Goal: Transaction & Acquisition: Purchase product/service

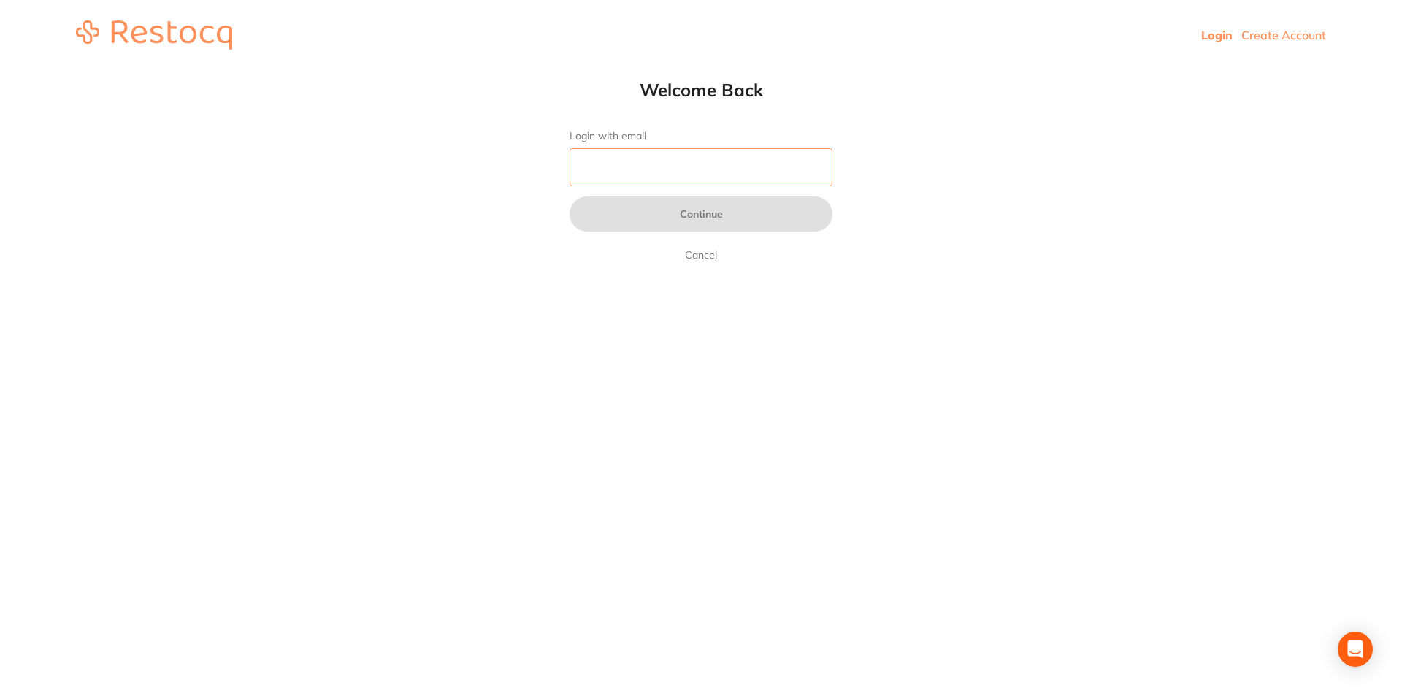
click at [618, 167] on input "Login with email" at bounding box center [700, 167] width 263 height 38
type input "[EMAIL_ADDRESS][DOMAIN_NAME]"
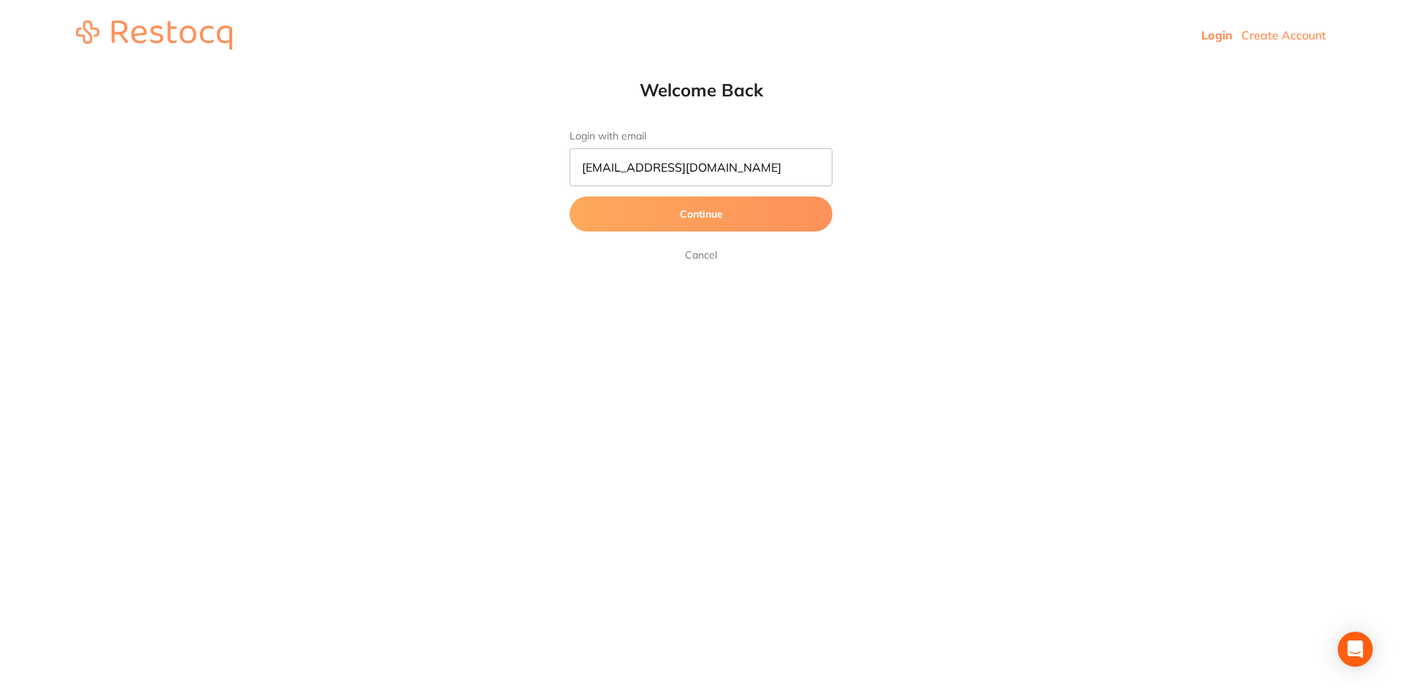
click at [701, 215] on button "Continue" at bounding box center [700, 213] width 263 height 35
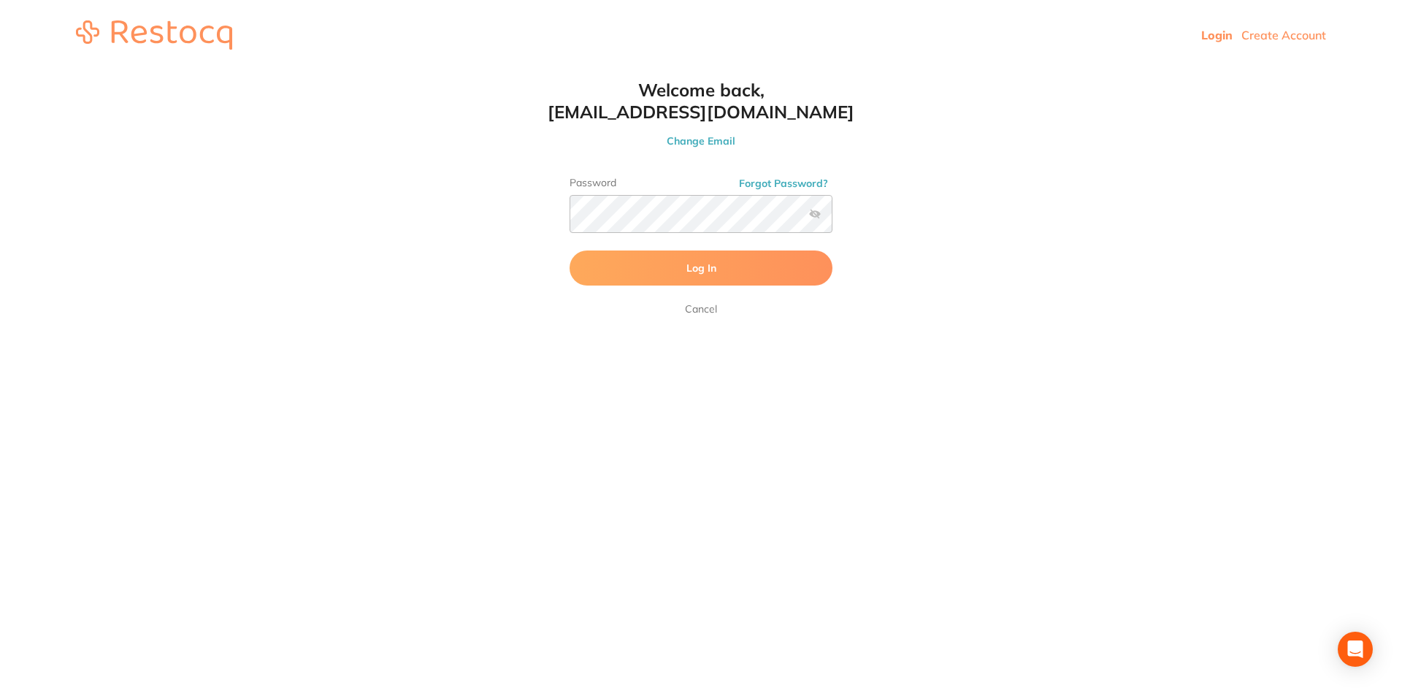
click at [617, 264] on button "Log In" at bounding box center [700, 267] width 263 height 35
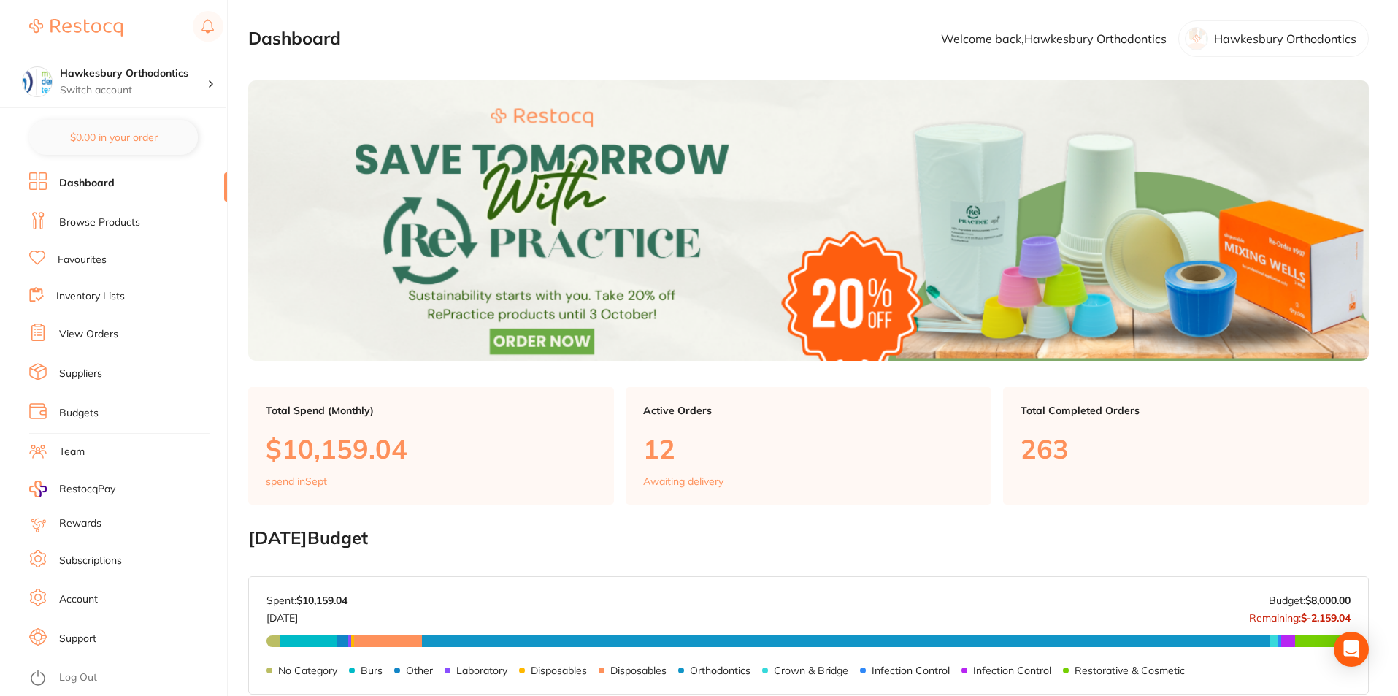
click at [93, 261] on link "Favourites" at bounding box center [82, 260] width 49 height 15
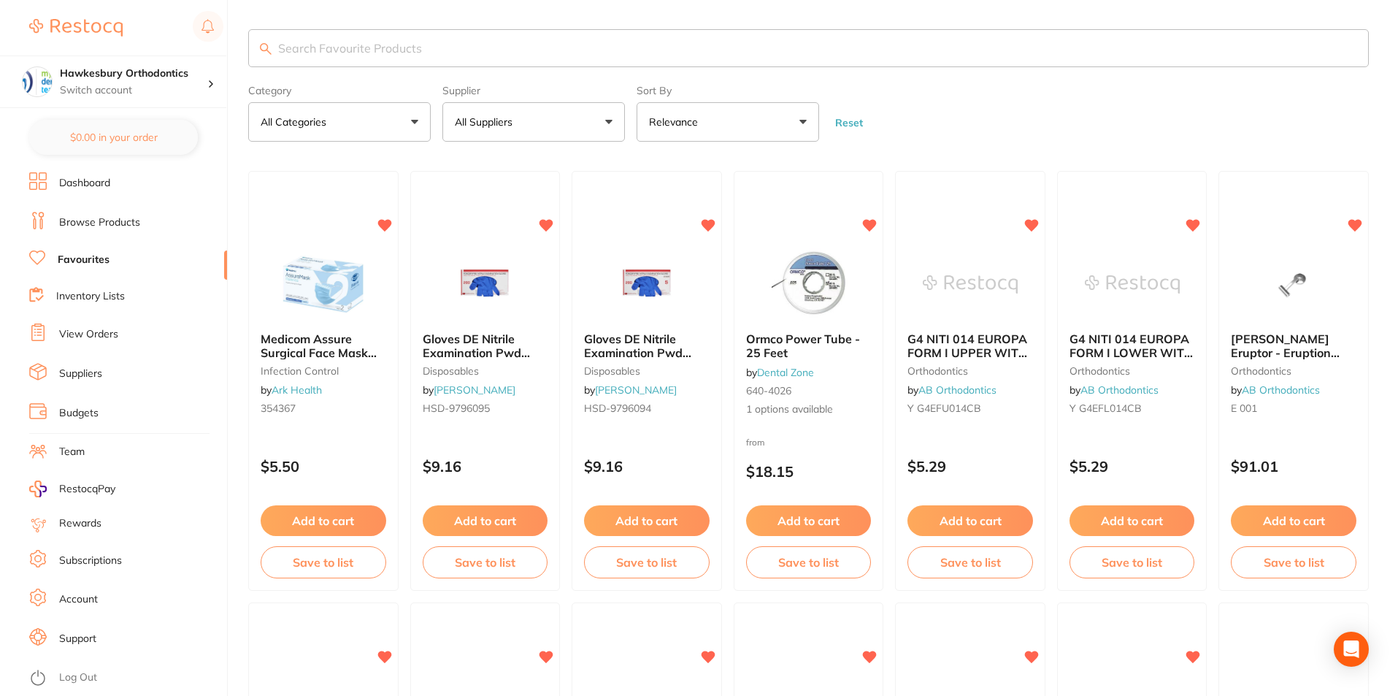
click at [353, 42] on input "search" at bounding box center [808, 48] width 1120 height 38
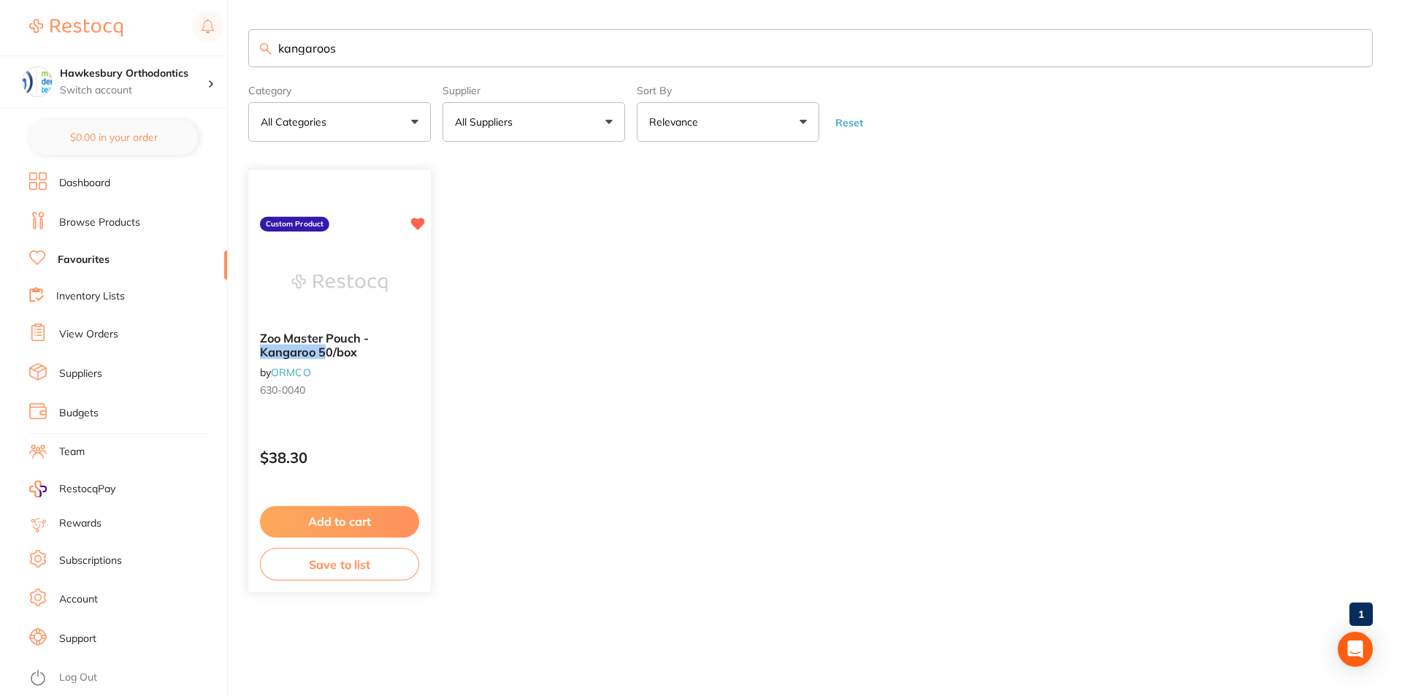
type input "kangaroos"
click at [366, 521] on button "Add to cart" at bounding box center [339, 521] width 159 height 31
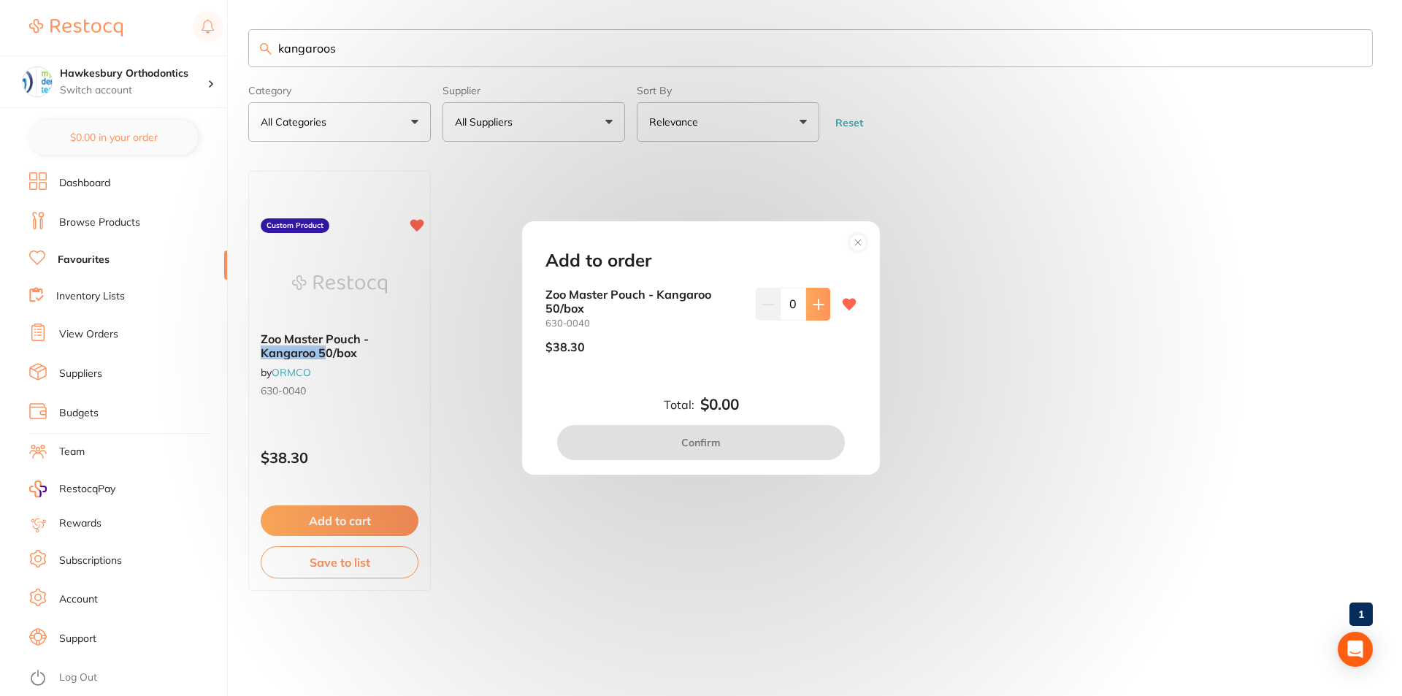
click at [815, 304] on icon at bounding box center [817, 303] width 9 height 9
click at [818, 299] on icon at bounding box center [818, 305] width 12 height 12
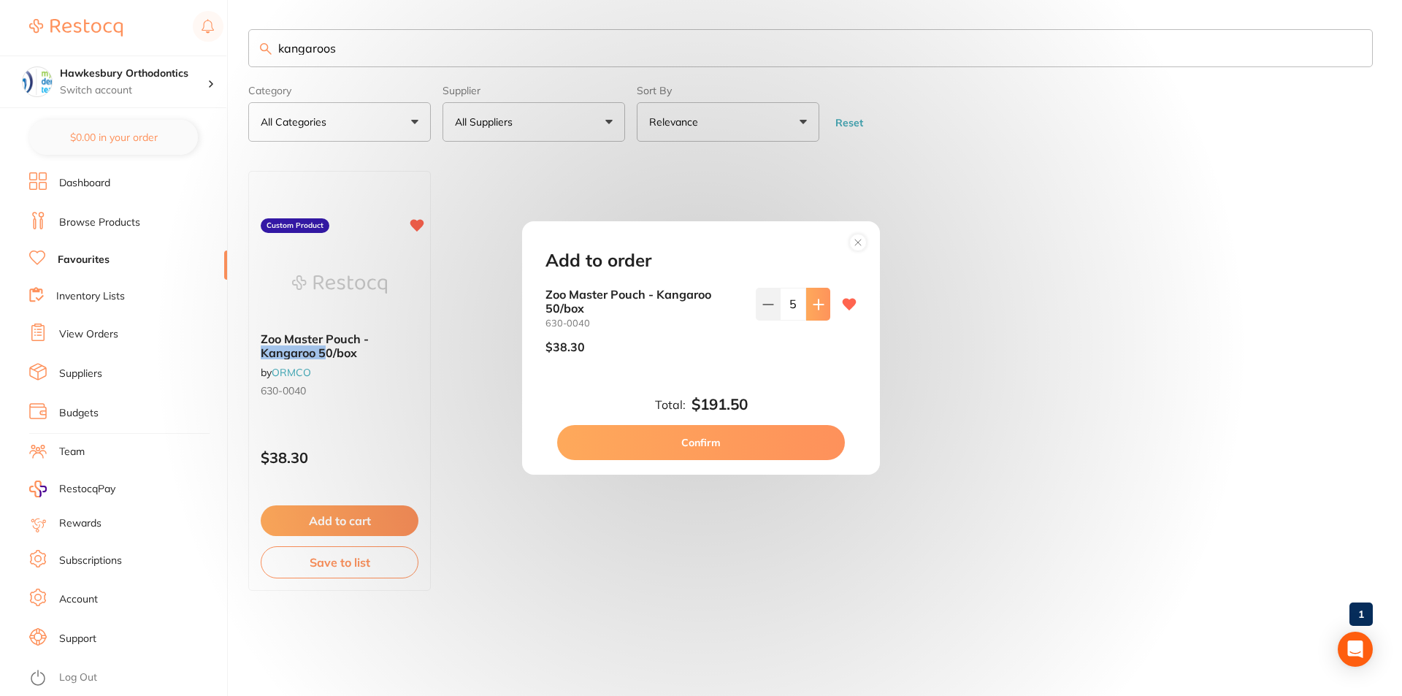
click at [812, 301] on icon at bounding box center [818, 305] width 12 height 12
type input "6"
click at [704, 442] on button "Confirm" at bounding box center [701, 442] width 288 height 35
checkbox input "false"
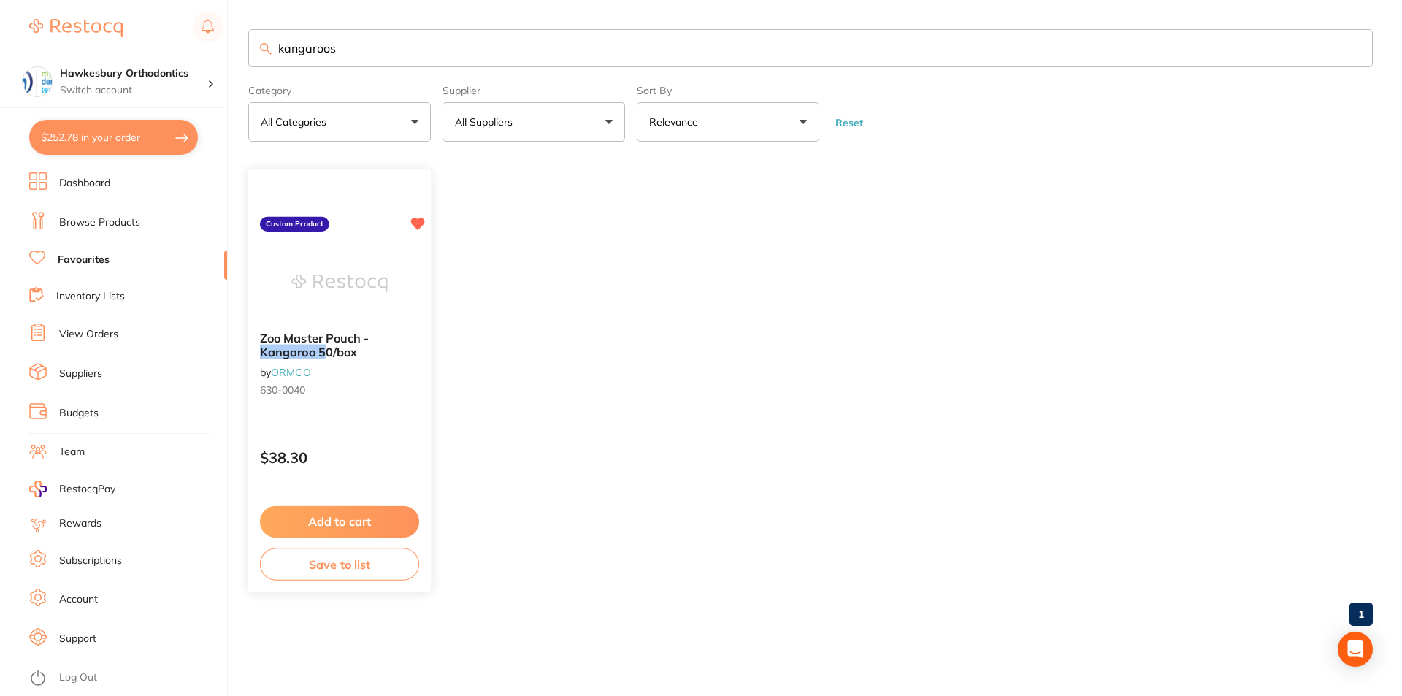
click at [358, 524] on button "Add to cart" at bounding box center [339, 521] width 159 height 31
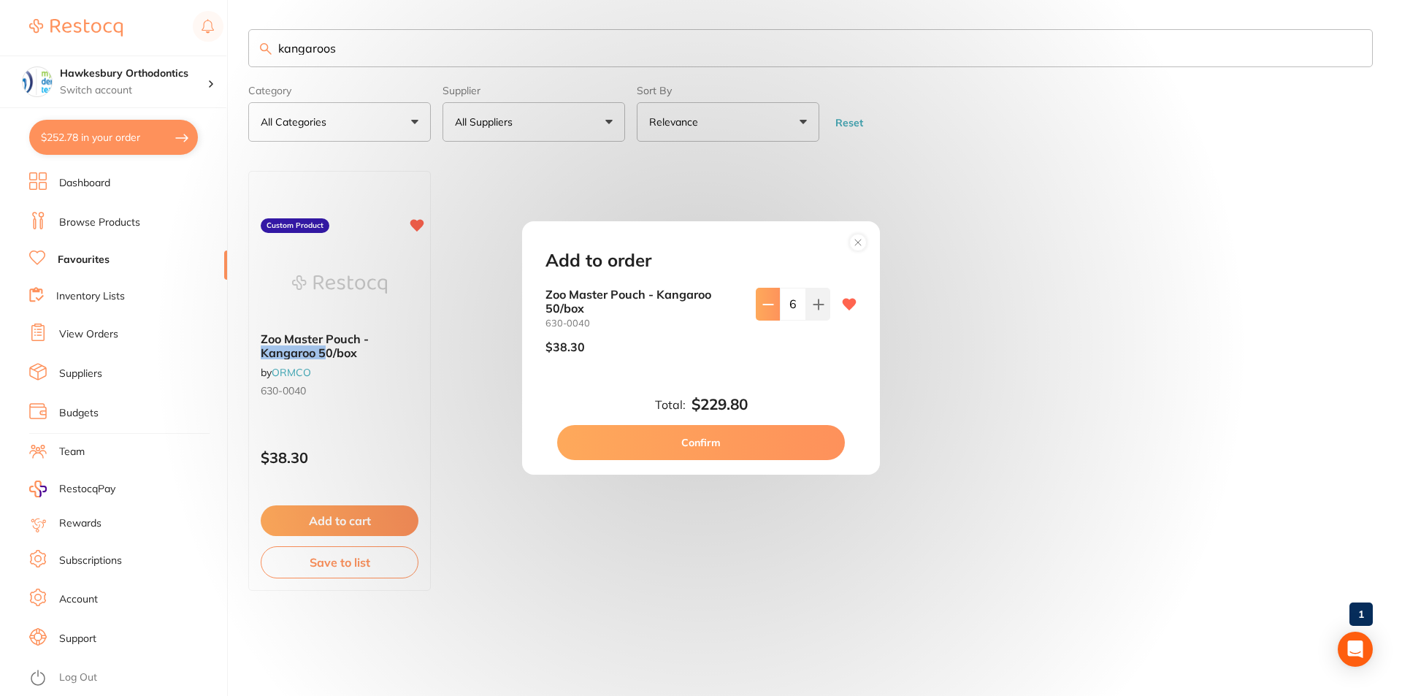
click at [766, 302] on icon at bounding box center [768, 305] width 12 height 12
click at [764, 307] on icon at bounding box center [768, 305] width 12 height 12
type input "4"
click at [704, 437] on button "Confirm" at bounding box center [701, 442] width 288 height 35
type input "4"
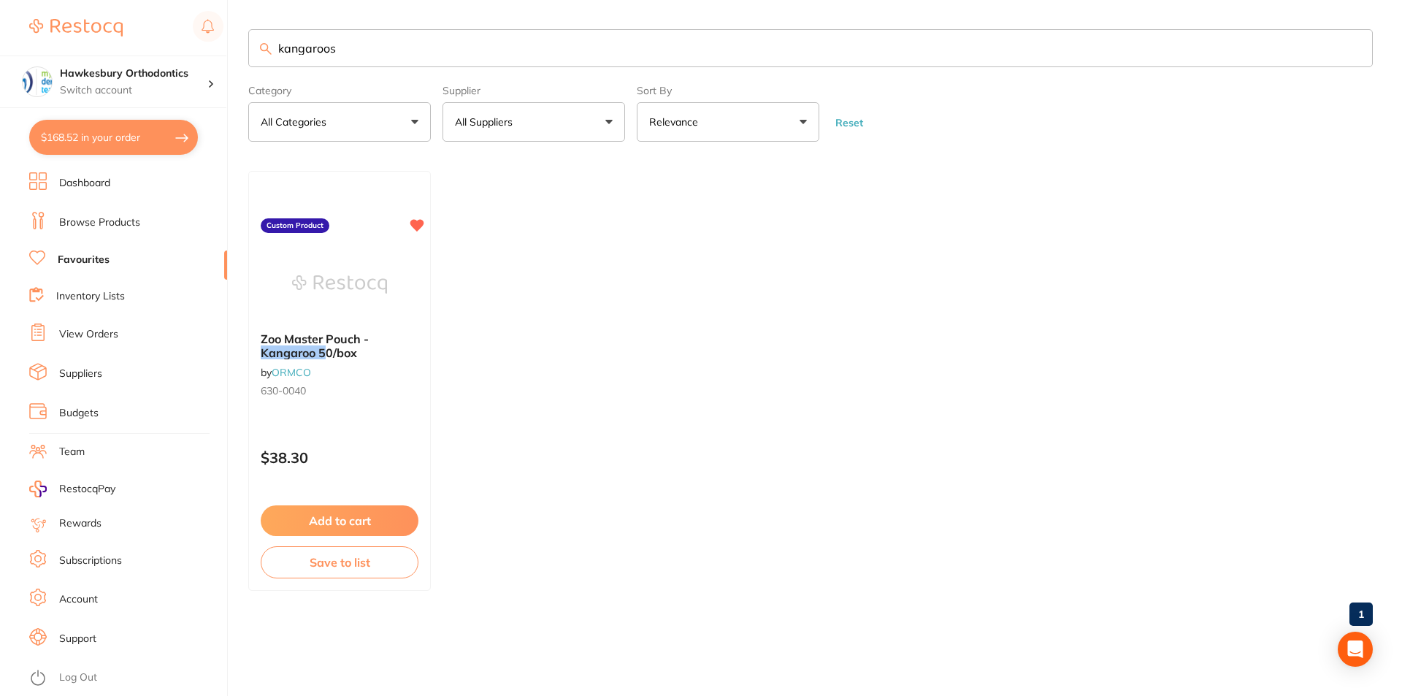
click at [122, 137] on button "$168.52 in your order" at bounding box center [113, 137] width 169 height 35
checkbox input "true"
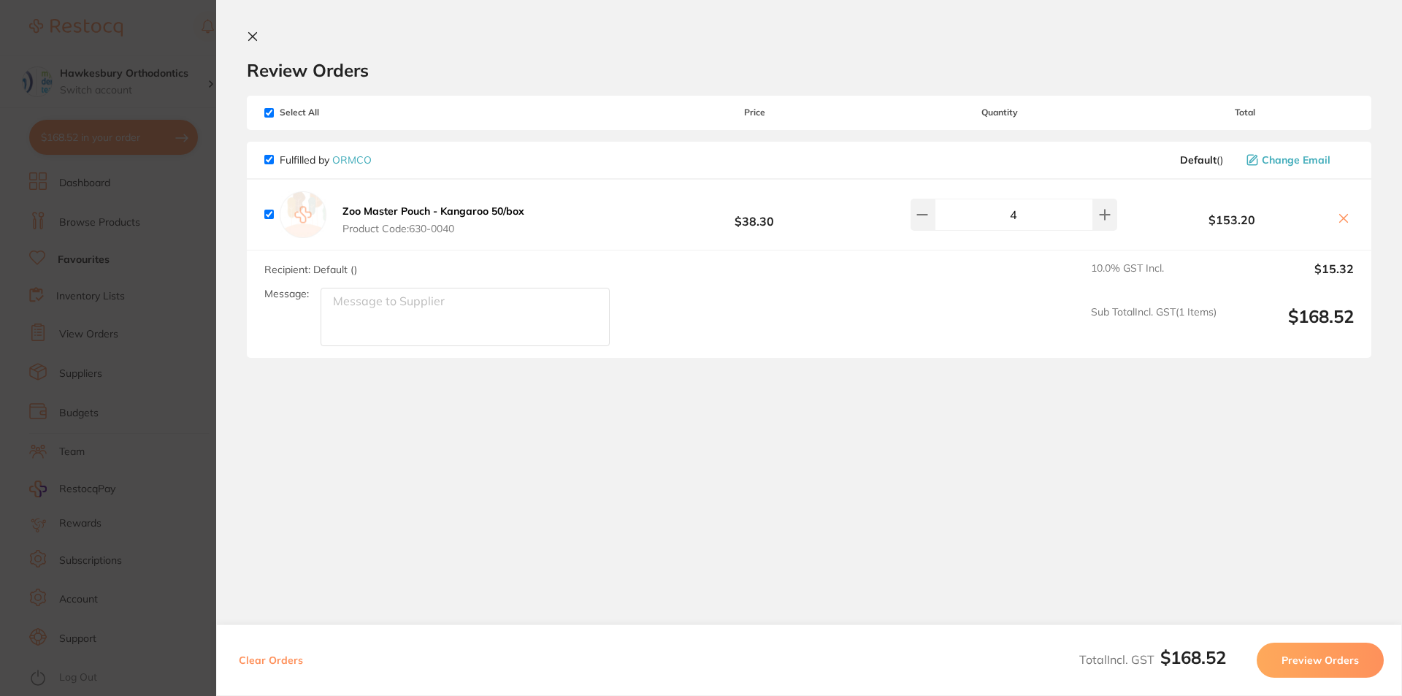
click at [1330, 656] on button "Preview Orders" at bounding box center [1319, 659] width 127 height 35
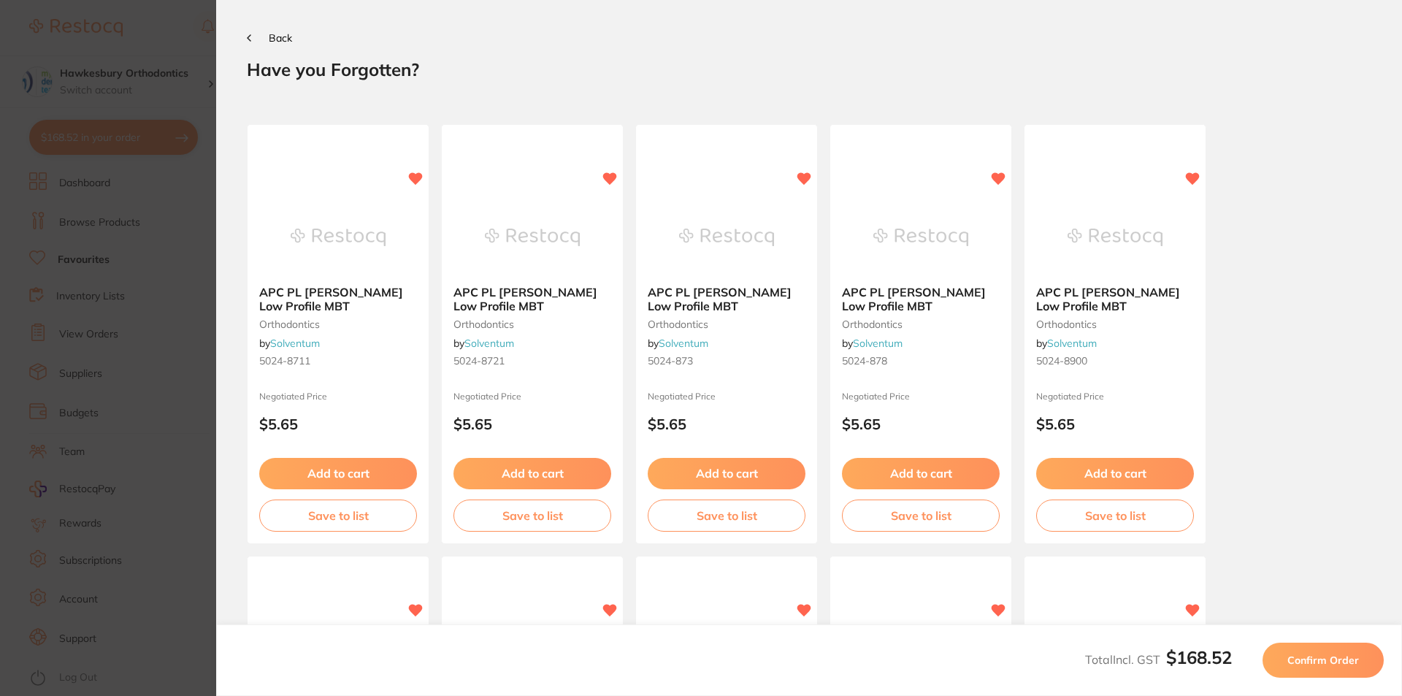
click at [1331, 658] on span "Confirm Order" at bounding box center [1323, 659] width 72 height 13
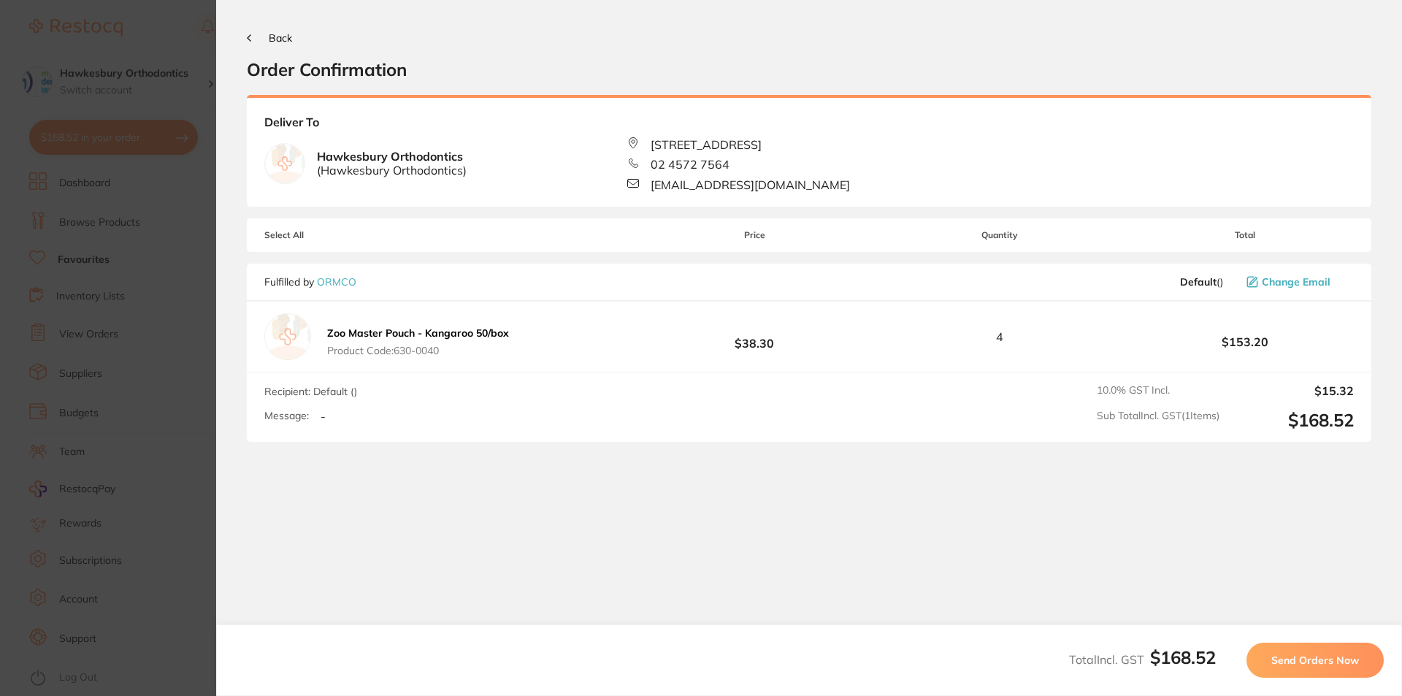
click at [1307, 661] on span "Send Orders Now" at bounding box center [1315, 659] width 88 height 13
